Goal: Task Accomplishment & Management: Manage account settings

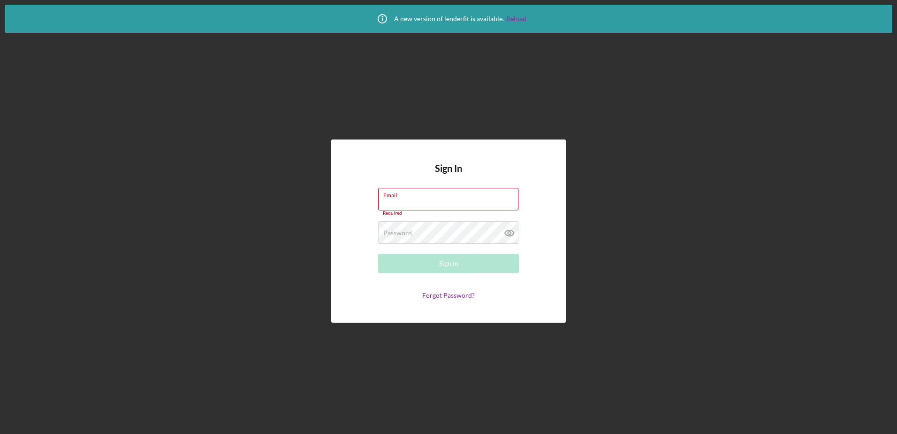
type input "[EMAIL_ADDRESS][DOMAIN_NAME]"
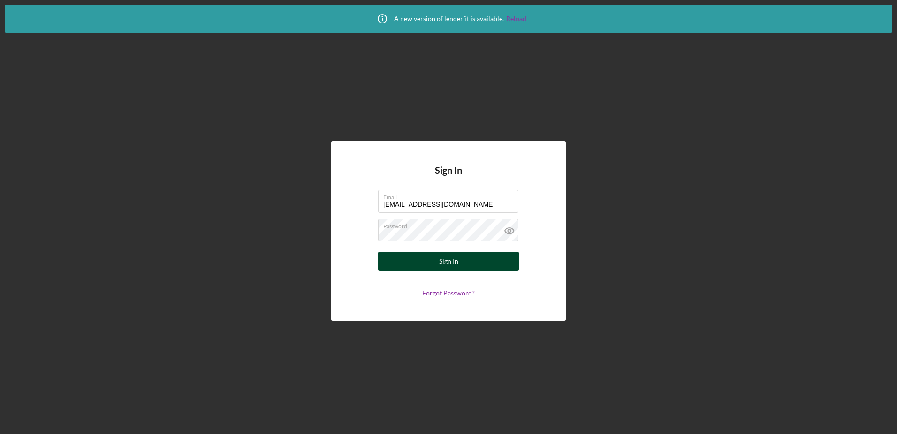
click at [460, 270] on form "Email [EMAIL_ADDRESS][DOMAIN_NAME] Password Sign In Forgot Password?" at bounding box center [449, 243] width 188 height 107
click at [448, 260] on div "Sign In" at bounding box center [448, 260] width 19 height 19
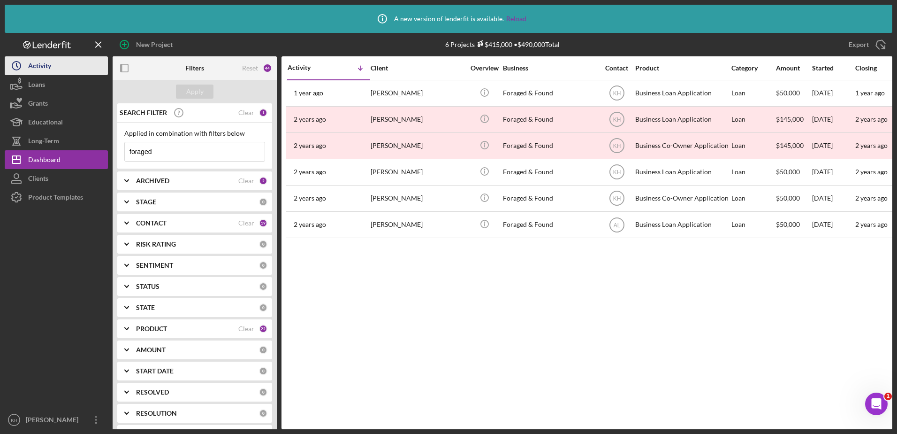
click at [52, 63] on button "Icon/History Activity" at bounding box center [56, 65] width 103 height 19
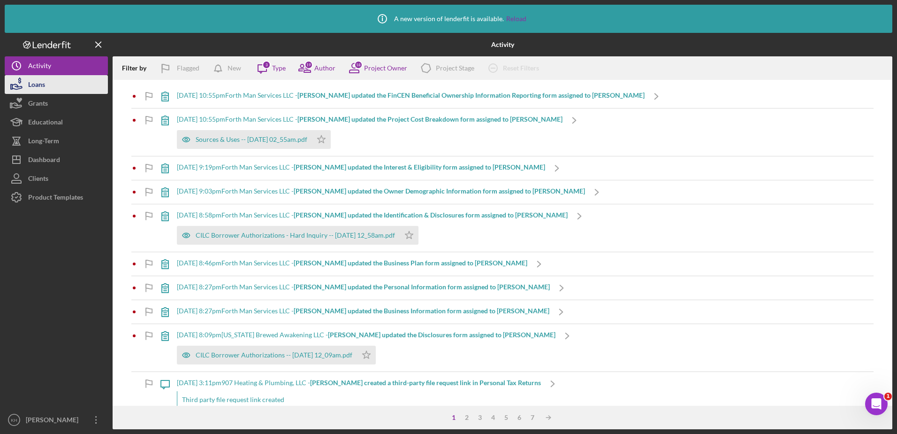
click at [53, 88] on button "Loans" at bounding box center [56, 84] width 103 height 19
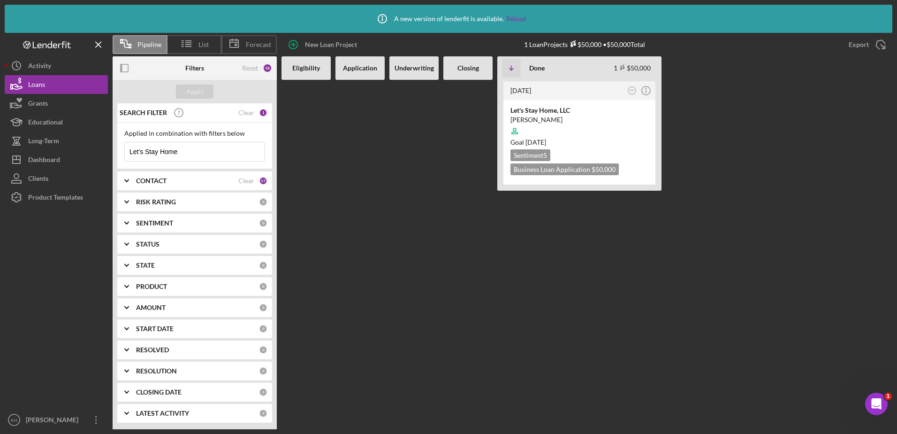
drag, startPoint x: 414, startPoint y: 295, endPoint x: 412, endPoint y: 302, distance: 6.8
click at [411, 301] on div at bounding box center [413, 254] width 49 height 349
click at [542, 121] on div "[PERSON_NAME]" at bounding box center [579, 119] width 138 height 9
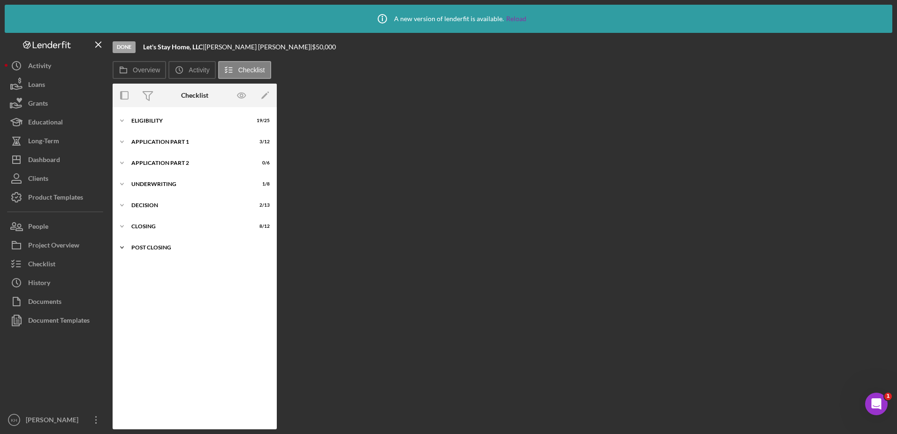
click at [132, 249] on div "Post Closing" at bounding box center [198, 247] width 134 height 6
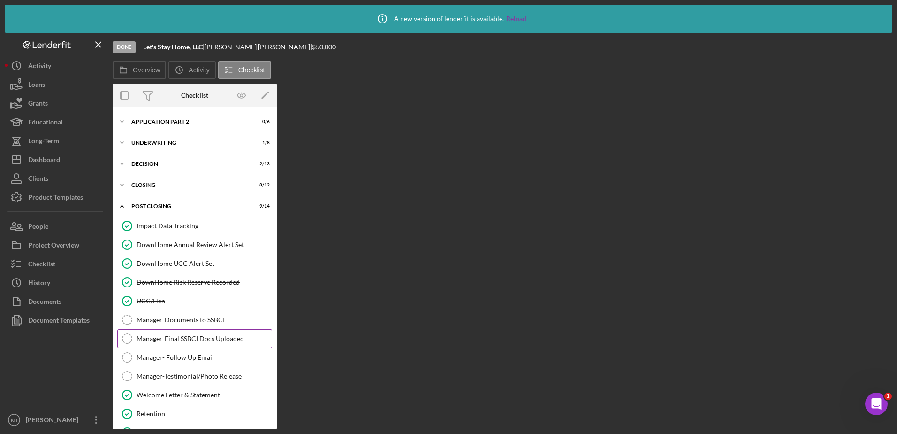
scroll to position [101, 0]
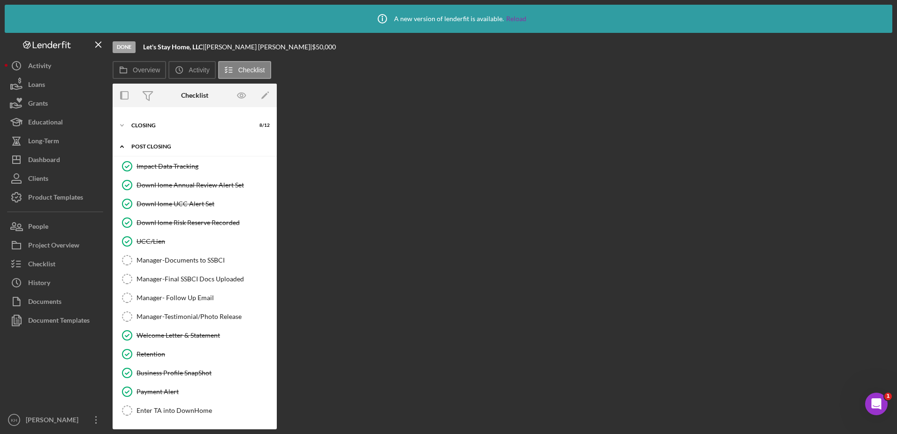
click at [122, 151] on icon "Icon/Expander" at bounding box center [122, 146] width 19 height 19
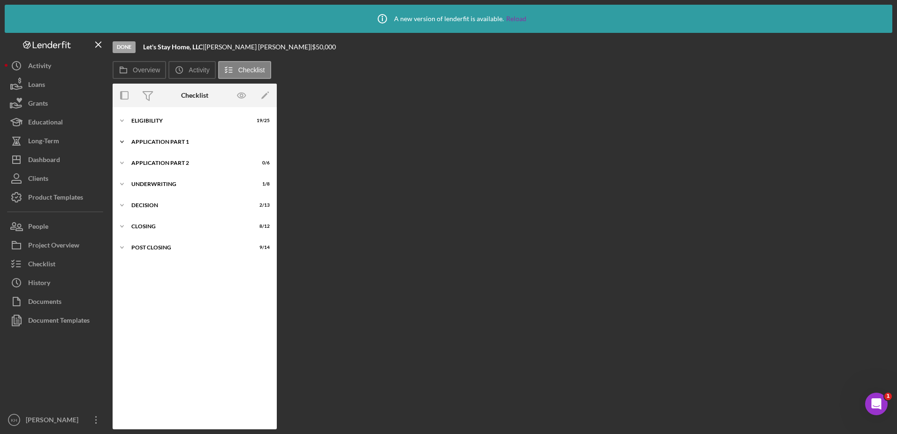
scroll to position [0, 0]
click at [267, 96] on icon "Icon/Edit" at bounding box center [265, 95] width 21 height 21
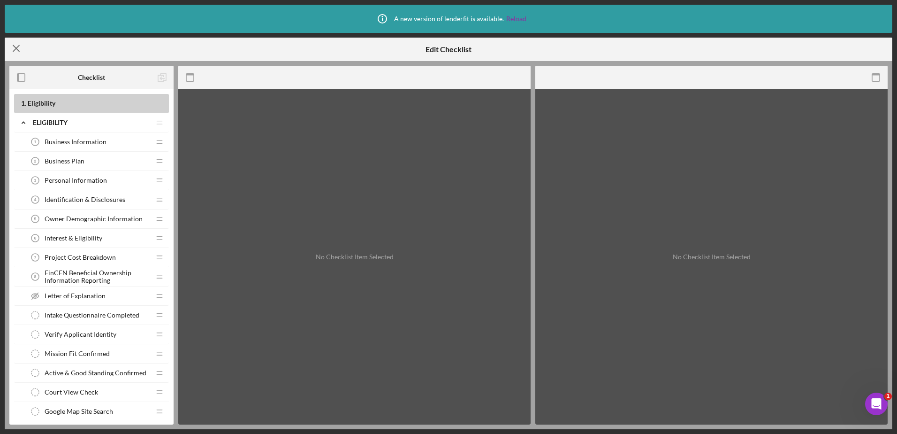
click at [18, 42] on icon "Icon/Menu Close" at bounding box center [16, 48] width 23 height 23
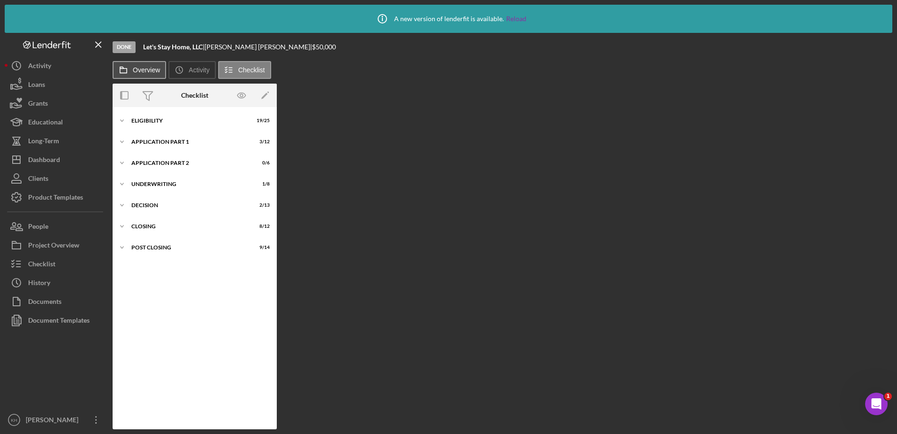
click at [133, 65] on button "Overview" at bounding box center [139, 70] width 53 height 18
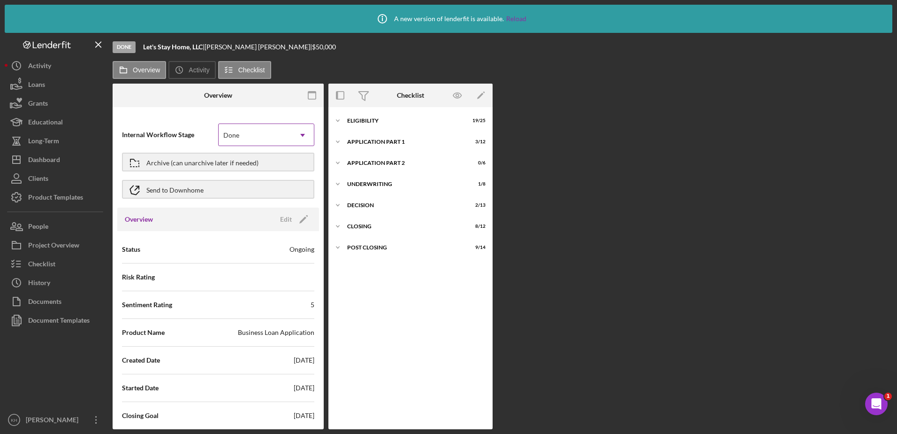
click at [286, 136] on div "Done" at bounding box center [255, 135] width 73 height 22
click at [274, 166] on button "Archive (can unarchive later if needed)" at bounding box center [218, 161] width 192 height 19
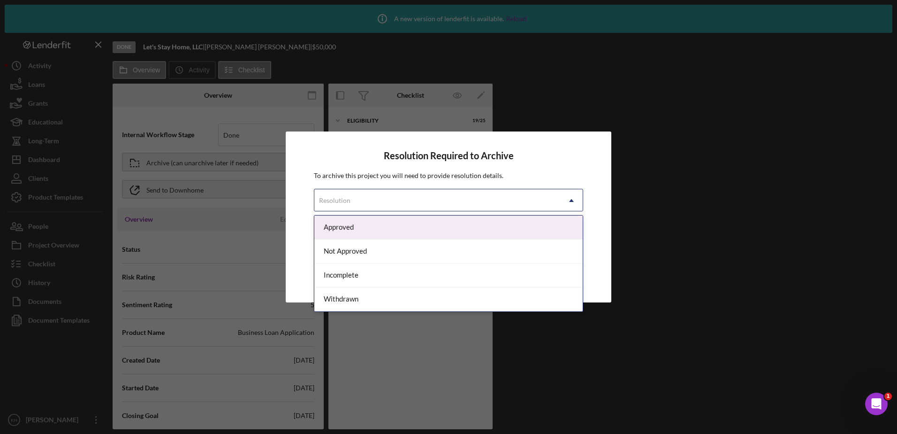
click at [383, 194] on div "Resolution" at bounding box center [437, 201] width 246 height 22
click at [367, 227] on div "Approved" at bounding box center [448, 227] width 268 height 24
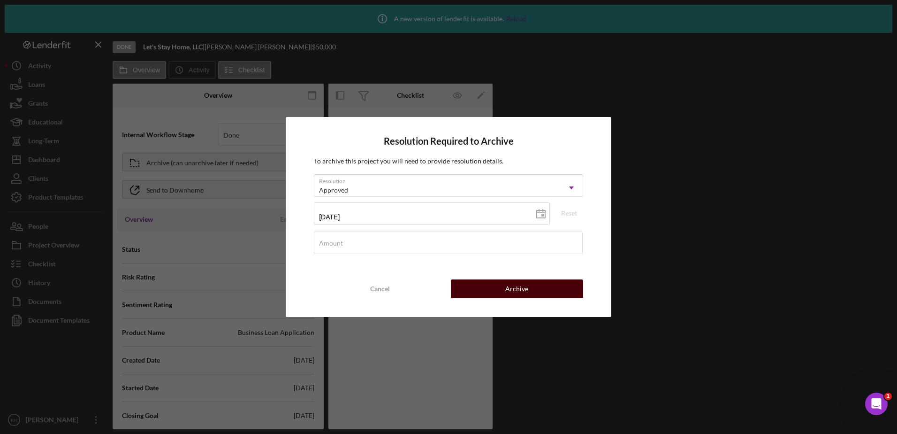
click at [513, 290] on div "Archive" at bounding box center [516, 288] width 23 height 19
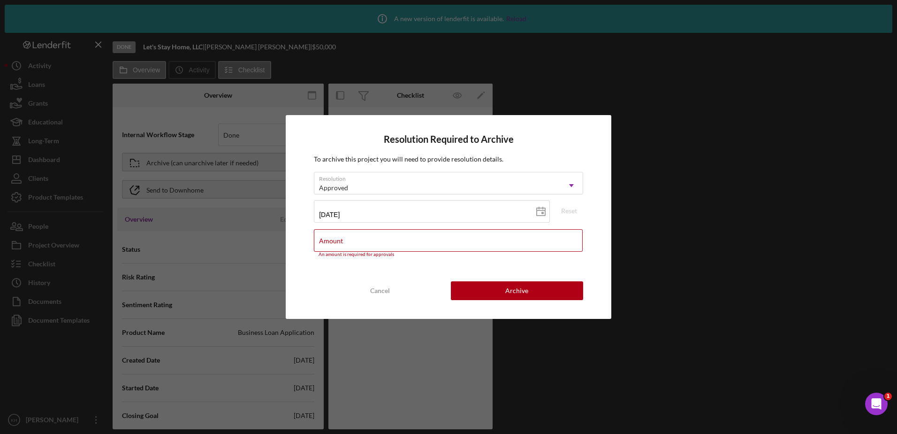
click at [641, 64] on div "Resolution Required to Archive To archive this project you will need to provide…" at bounding box center [448, 217] width 897 height 434
